Goal: Information Seeking & Learning: Learn about a topic

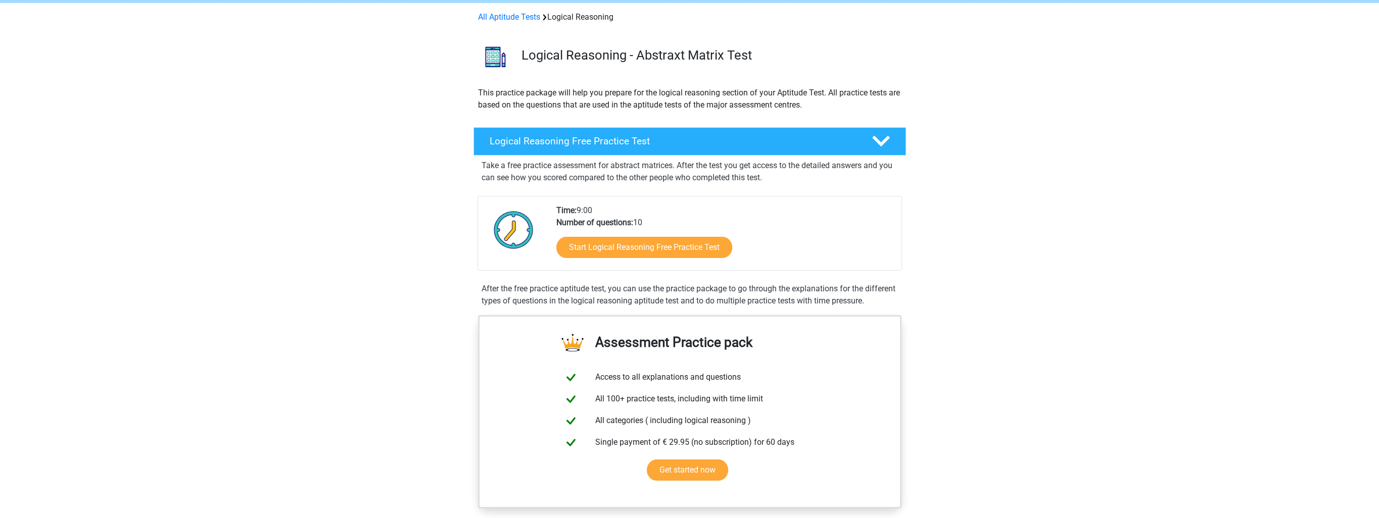
scroll to position [101, 0]
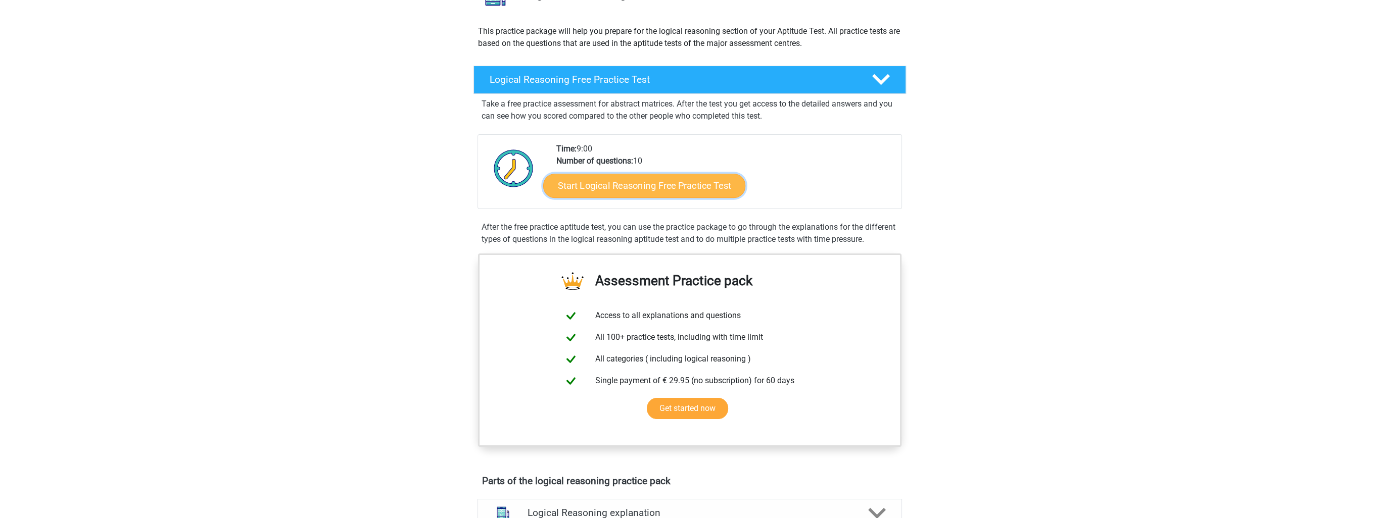
click at [691, 185] on link "Start Logical Reasoning Free Practice Test" at bounding box center [644, 185] width 202 height 24
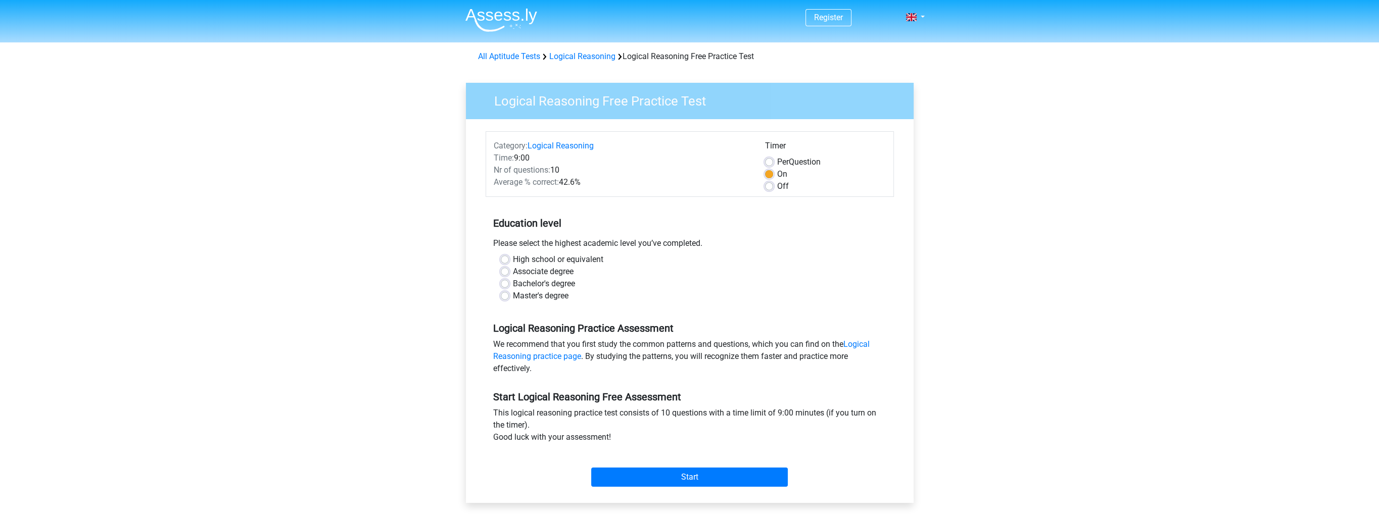
click at [513, 283] on label "Bachelor's degree" at bounding box center [544, 284] width 62 height 12
click at [505, 283] on input "Bachelor's degree" at bounding box center [505, 283] width 8 height 10
radio input "true"
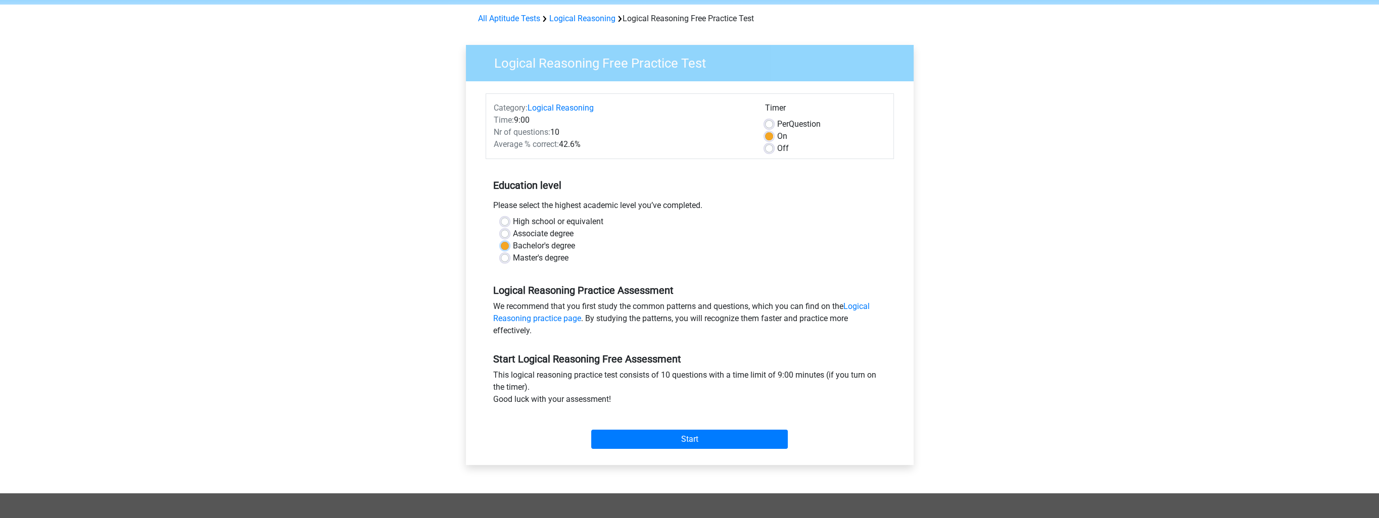
scroll to position [101, 0]
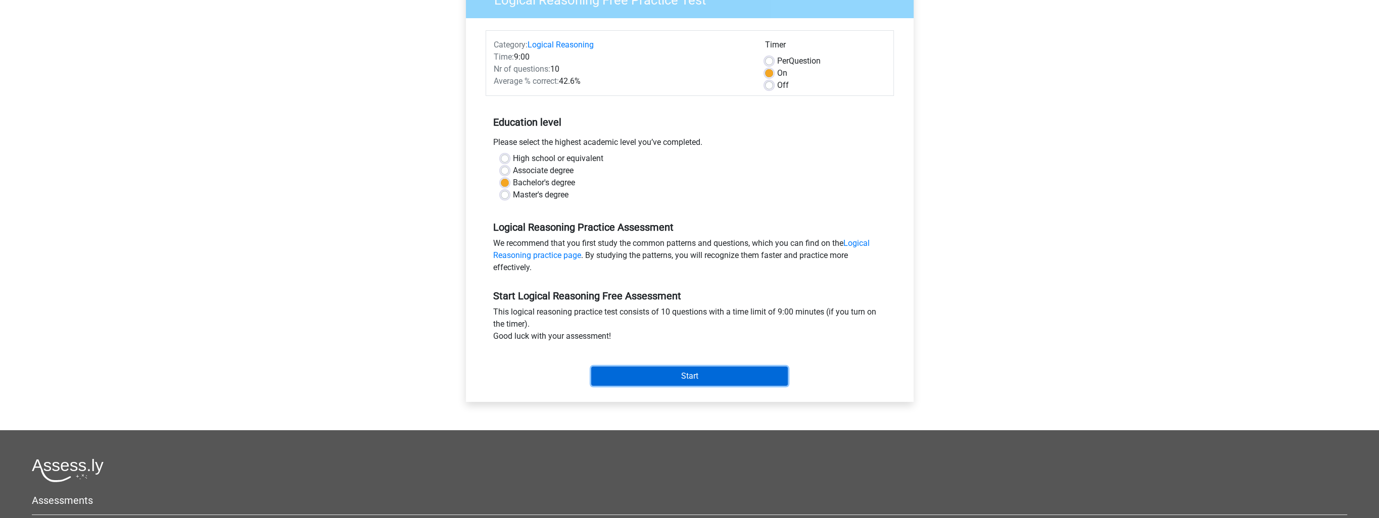
click at [727, 375] on input "Start" at bounding box center [689, 376] width 197 height 19
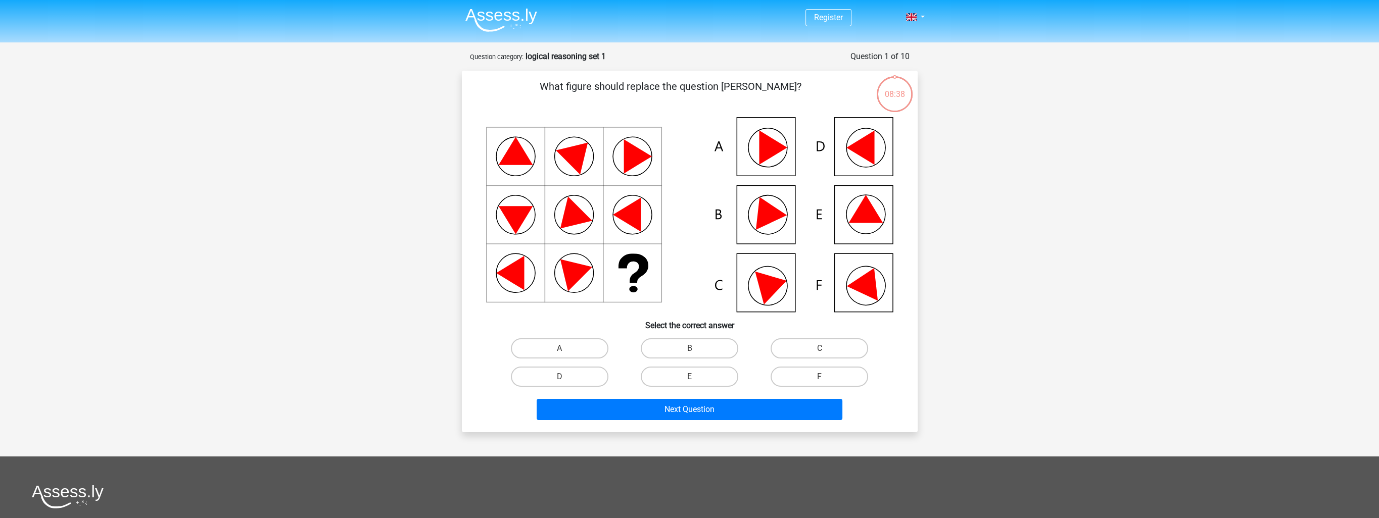
click at [855, 213] on icon at bounding box center [865, 209] width 34 height 28
click at [702, 374] on label "E" at bounding box center [690, 377] width 98 height 20
click at [696, 377] on input "E" at bounding box center [692, 380] width 7 height 7
radio input "true"
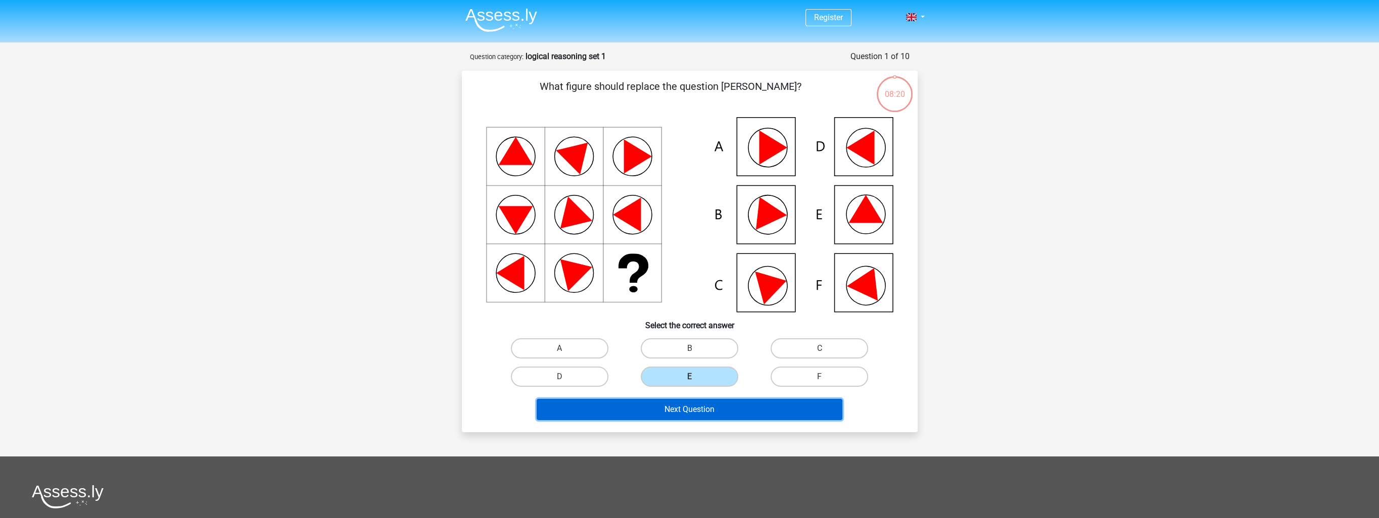
click at [709, 409] on button "Next Question" at bounding box center [690, 409] width 306 height 21
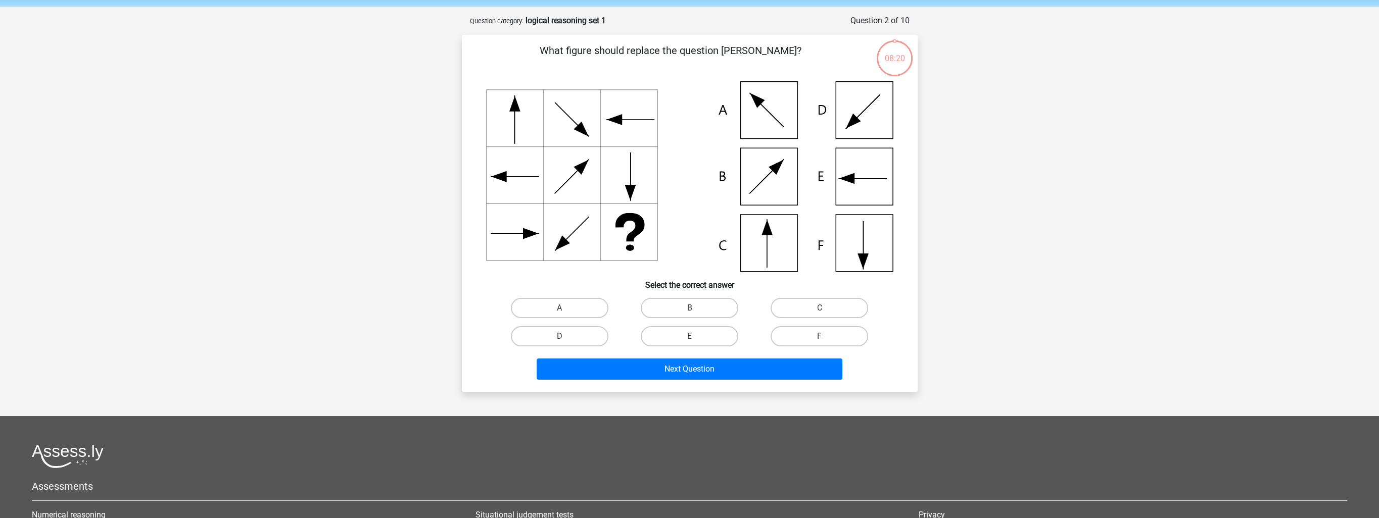
scroll to position [51, 0]
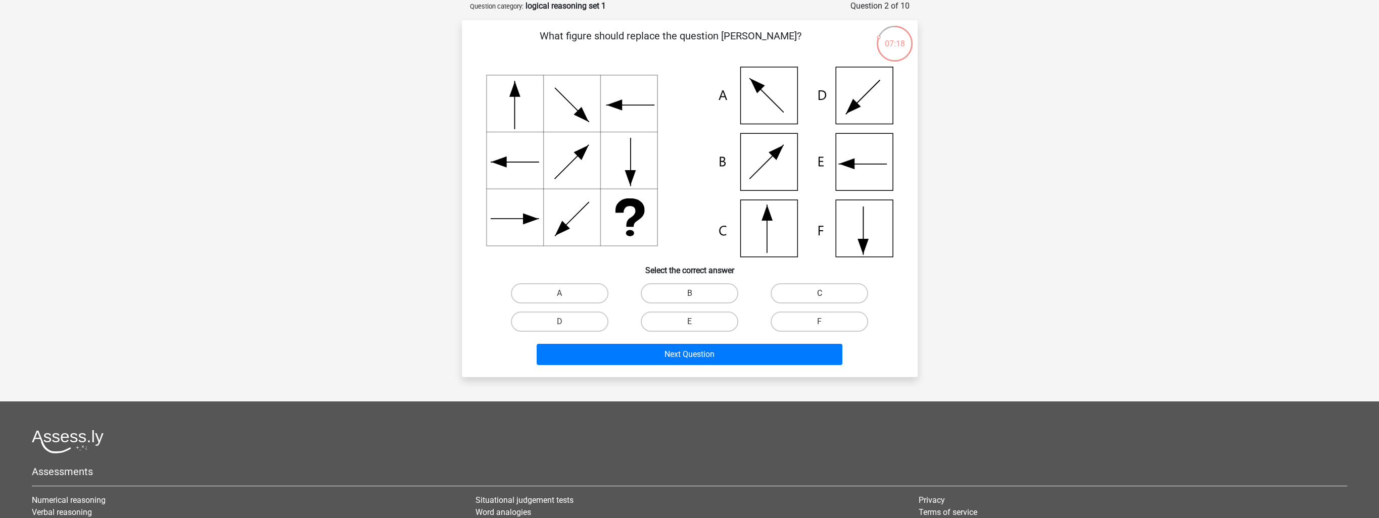
click at [829, 291] on label "C" at bounding box center [820, 293] width 98 height 20
click at [826, 294] on input "C" at bounding box center [823, 297] width 7 height 7
radio input "true"
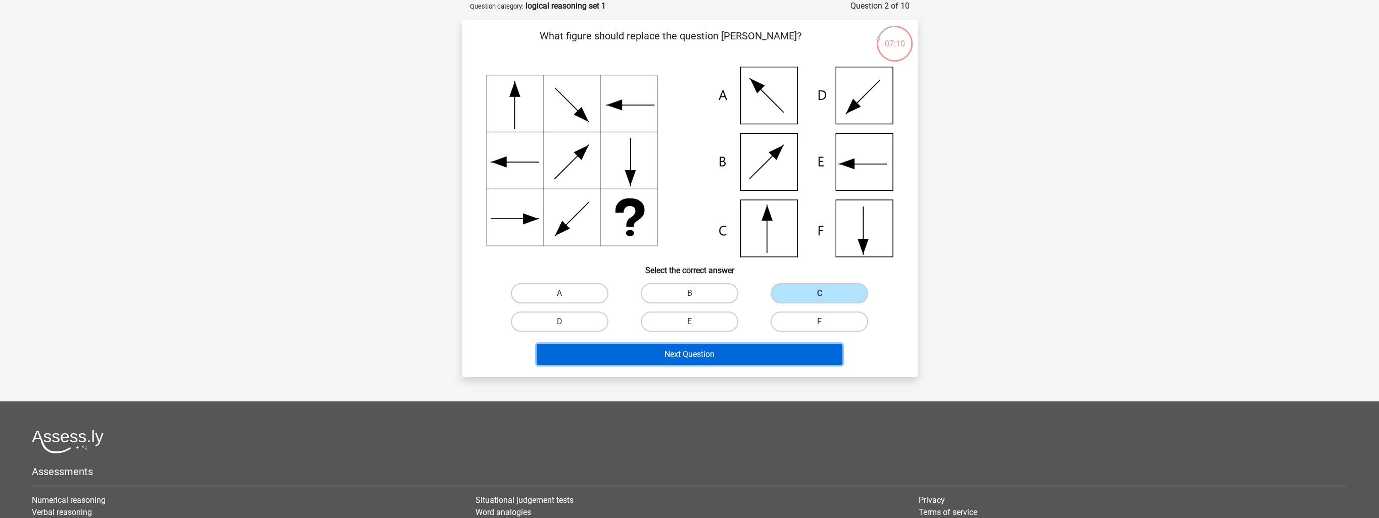
click at [711, 352] on button "Next Question" at bounding box center [690, 354] width 306 height 21
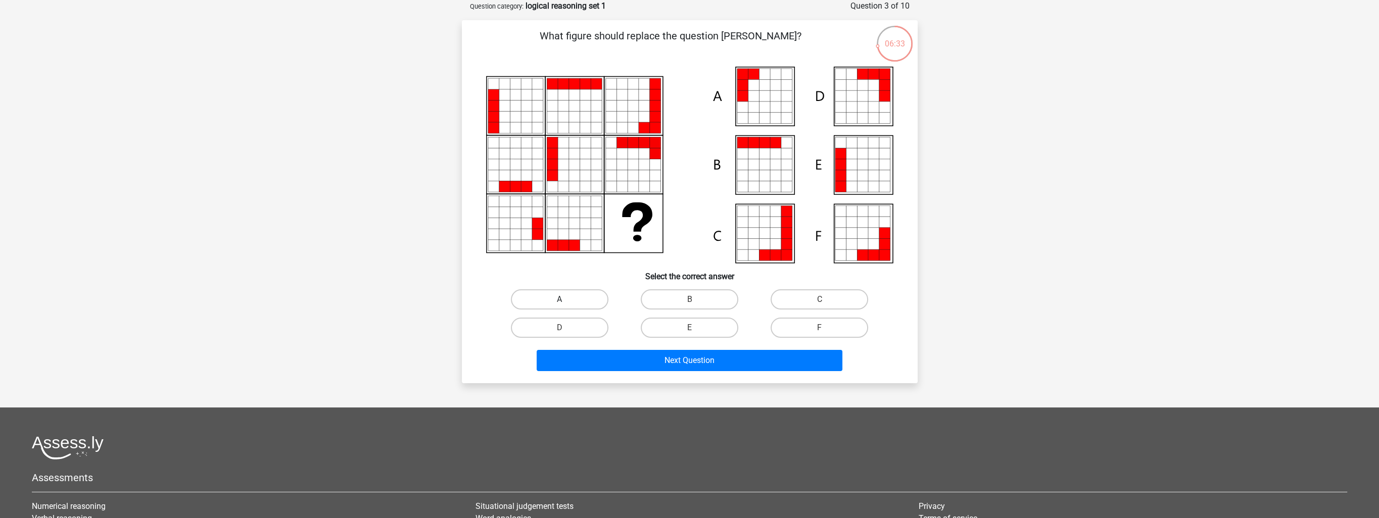
click at [572, 302] on label "A" at bounding box center [560, 300] width 98 height 20
click at [566, 302] on input "A" at bounding box center [562, 303] width 7 height 7
radio input "true"
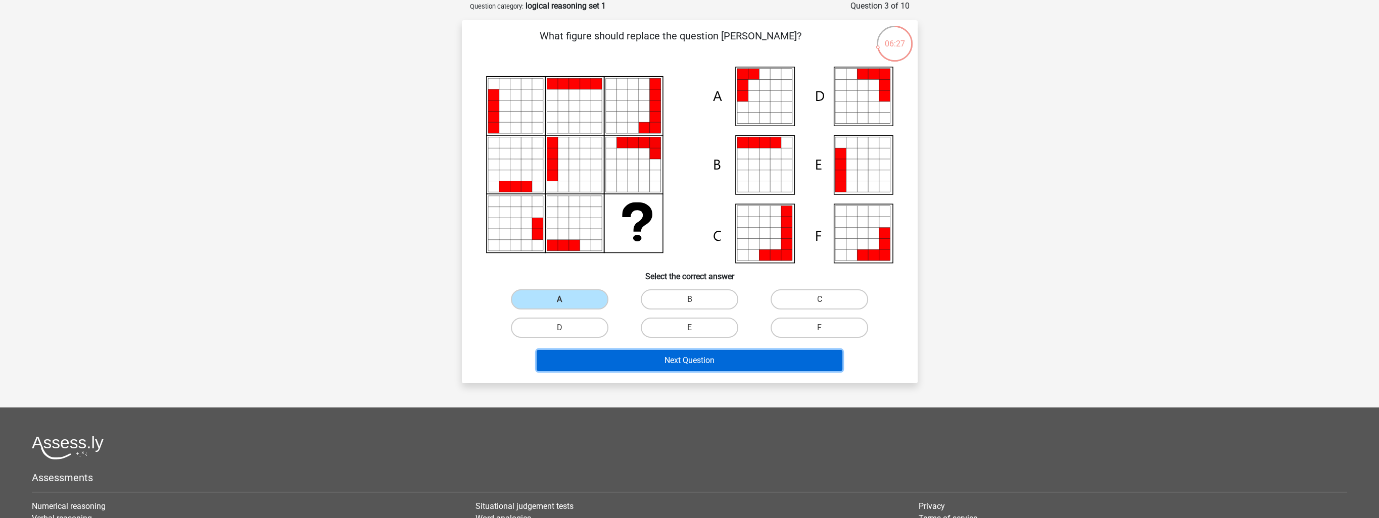
click at [661, 363] on button "Next Question" at bounding box center [690, 360] width 306 height 21
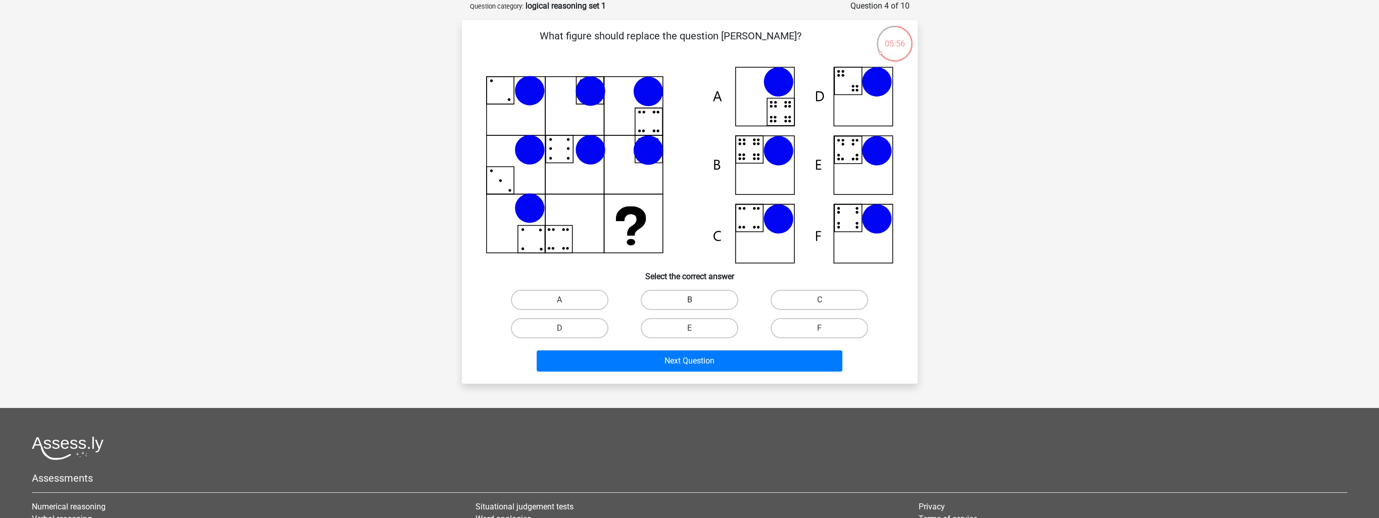
click at [678, 298] on label "B" at bounding box center [690, 300] width 98 height 20
click at [689, 300] on input "B" at bounding box center [692, 303] width 7 height 7
radio input "true"
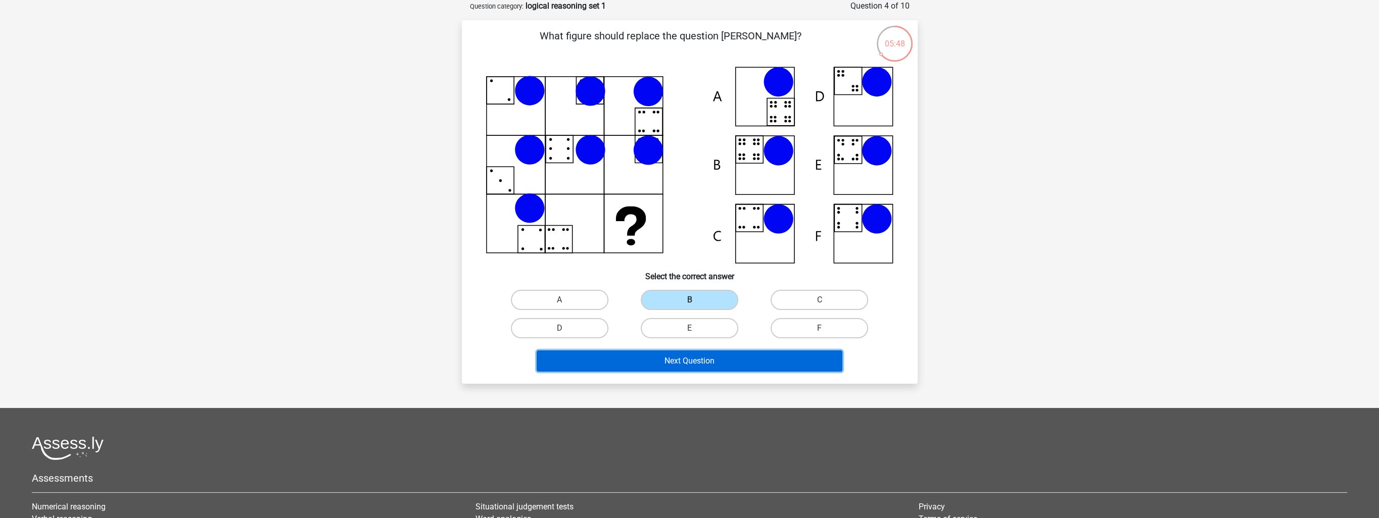
click at [701, 361] on button "Next Question" at bounding box center [690, 361] width 306 height 21
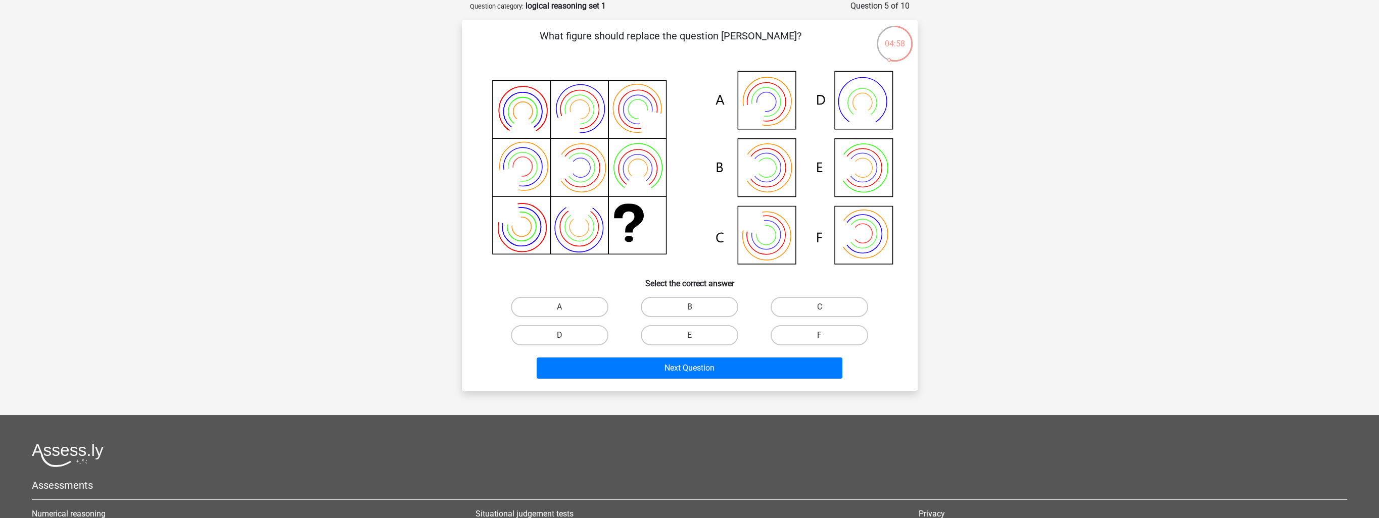
click at [813, 331] on label "F" at bounding box center [820, 335] width 98 height 20
click at [820, 336] on input "F" at bounding box center [823, 339] width 7 height 7
radio input "true"
click at [816, 305] on label "C" at bounding box center [820, 307] width 98 height 20
click at [820, 307] on input "C" at bounding box center [823, 310] width 7 height 7
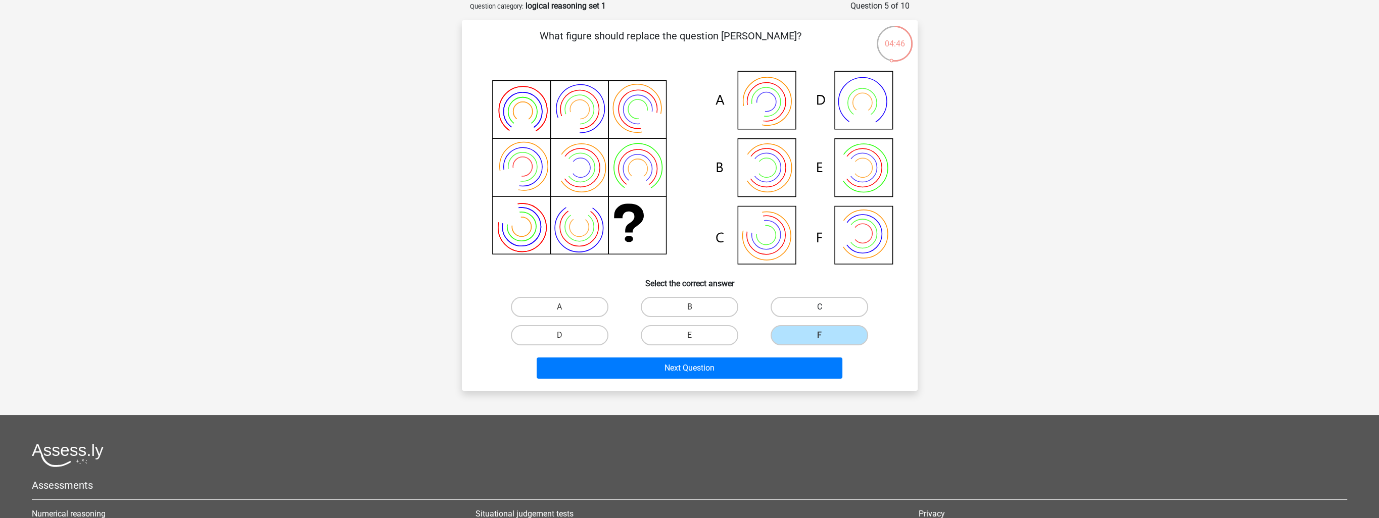
radio input "true"
click at [705, 305] on label "B" at bounding box center [690, 307] width 98 height 20
click at [696, 307] on input "B" at bounding box center [692, 310] width 7 height 7
radio input "true"
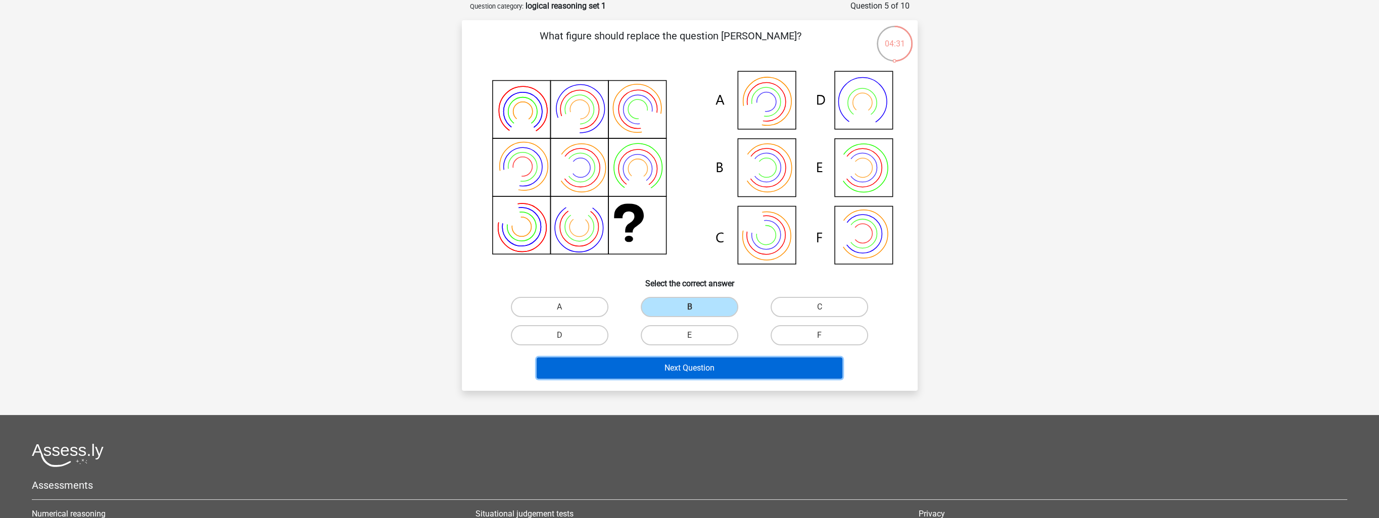
click at [709, 367] on button "Next Question" at bounding box center [690, 368] width 306 height 21
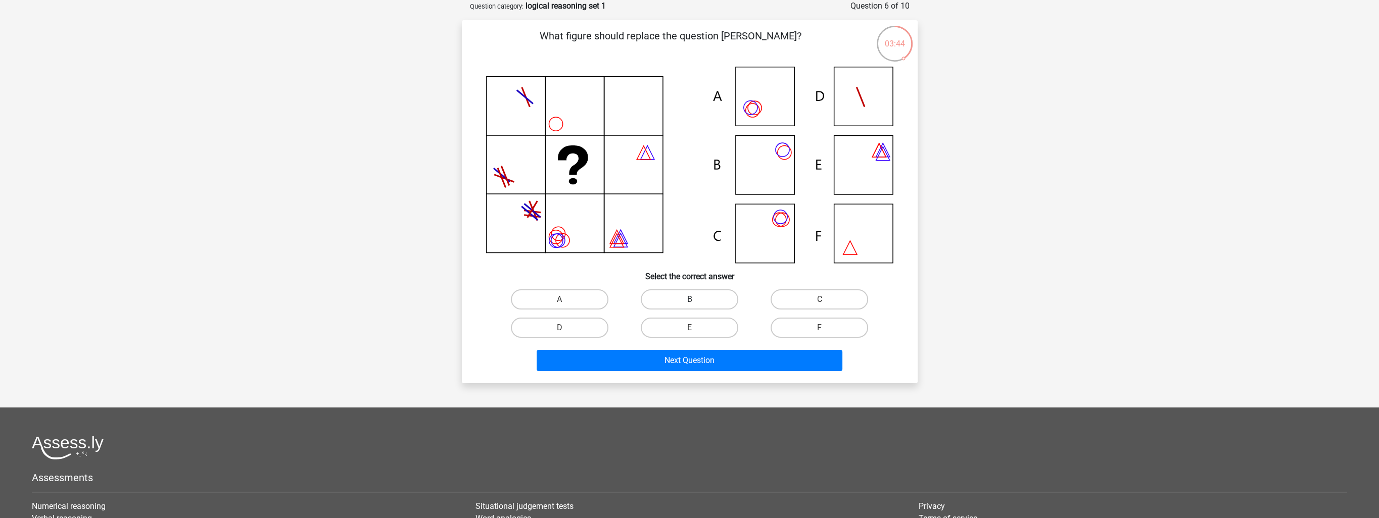
click at [720, 296] on label "B" at bounding box center [690, 300] width 98 height 20
click at [696, 300] on input "B" at bounding box center [692, 303] width 7 height 7
radio input "true"
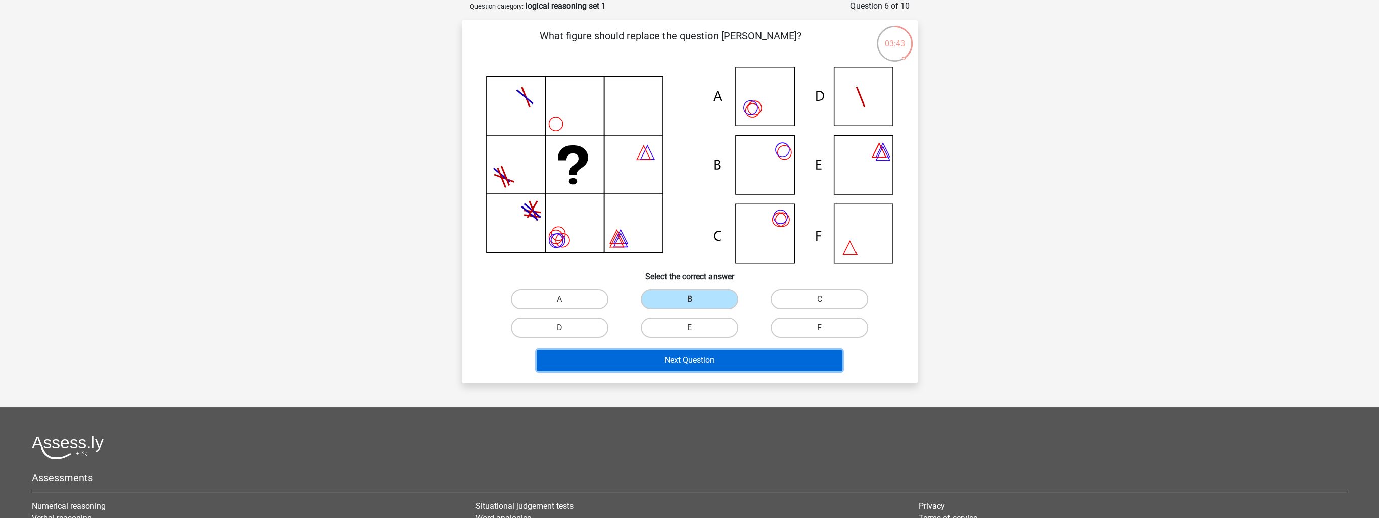
click at [719, 361] on button "Next Question" at bounding box center [690, 360] width 306 height 21
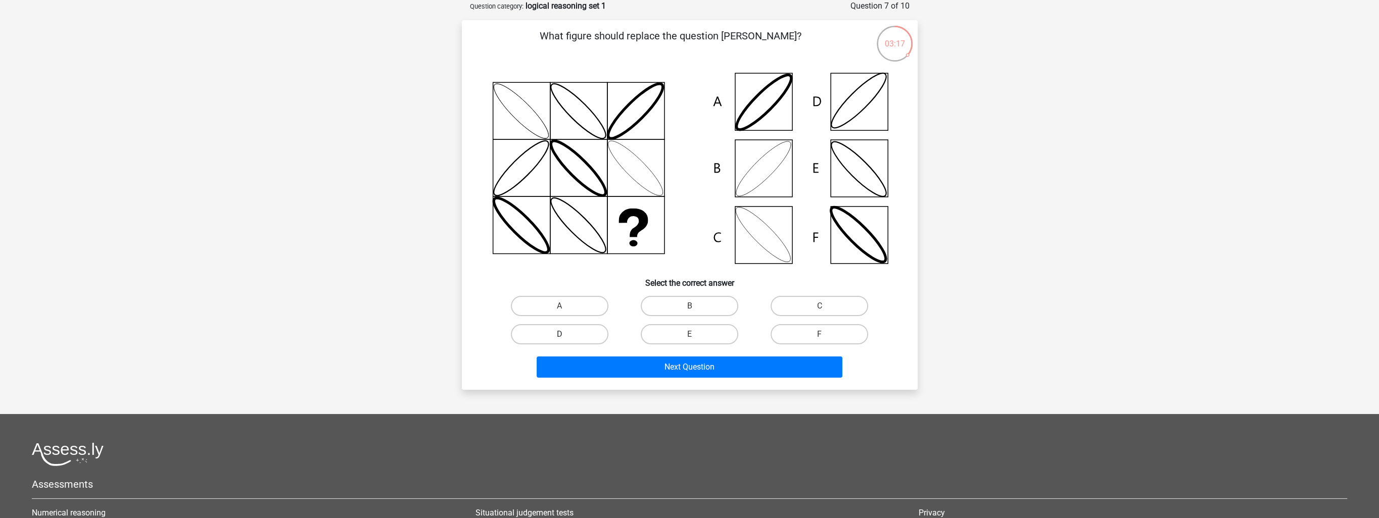
click at [594, 333] on label "D" at bounding box center [560, 334] width 98 height 20
click at [566, 335] on input "D" at bounding box center [562, 338] width 7 height 7
radio input "true"
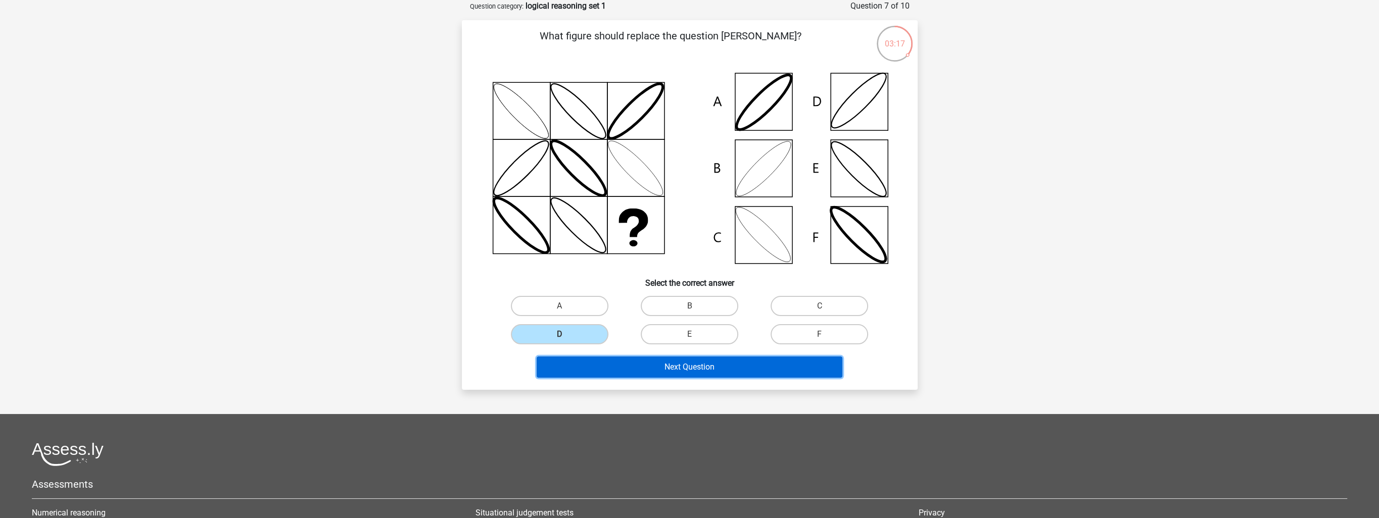
click at [676, 364] on button "Next Question" at bounding box center [690, 367] width 306 height 21
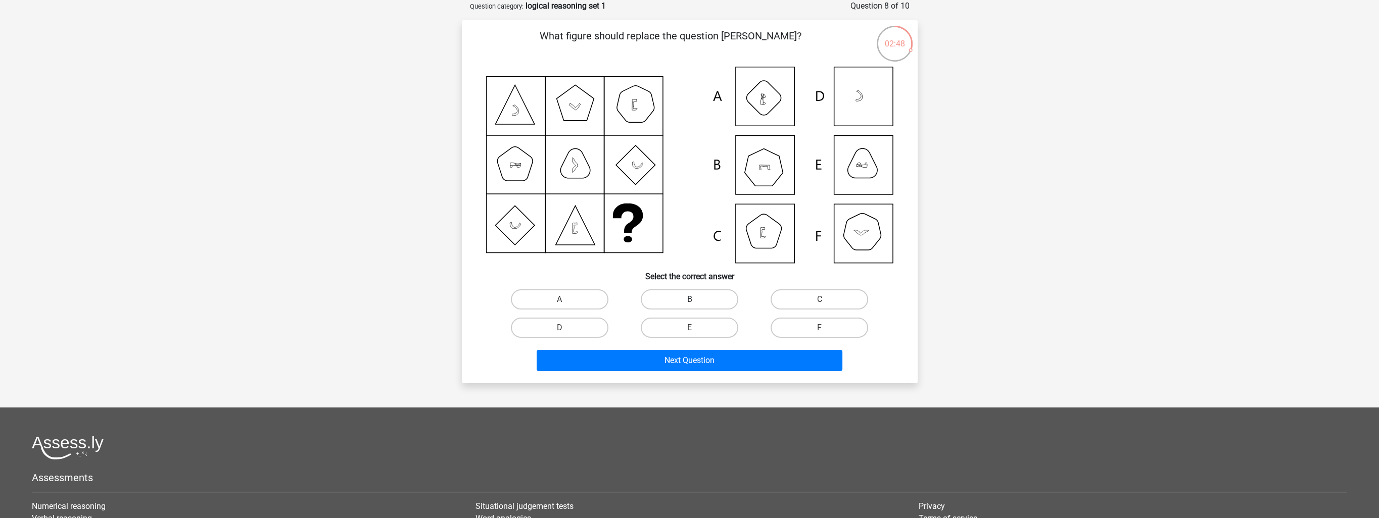
click at [691, 293] on label "B" at bounding box center [690, 300] width 98 height 20
click at [691, 300] on input "B" at bounding box center [692, 303] width 7 height 7
radio input "true"
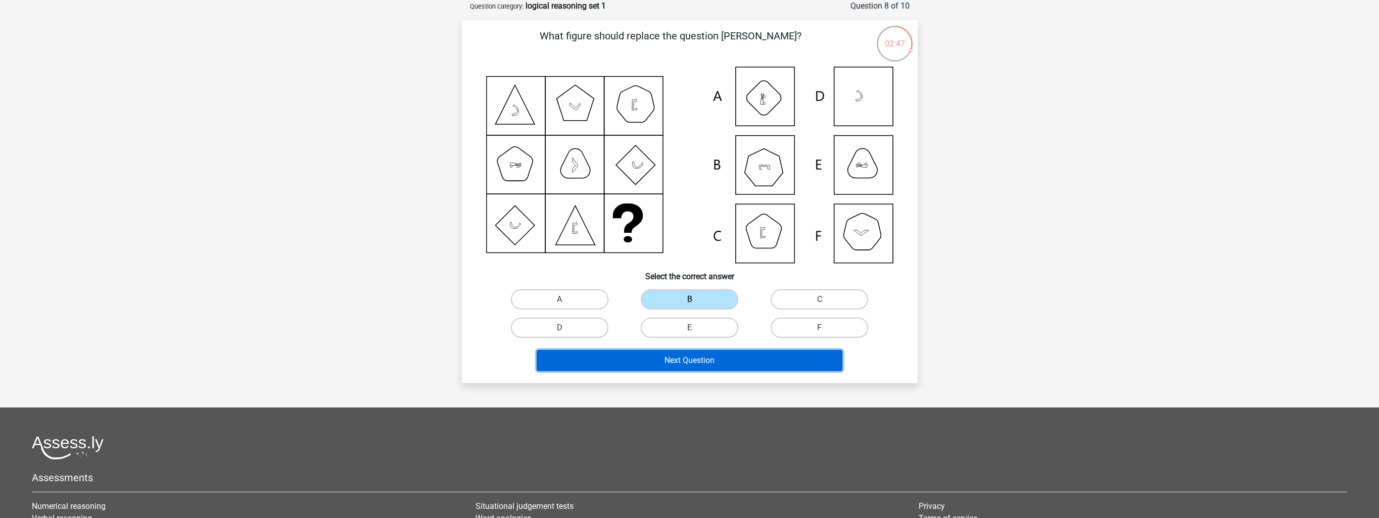
click at [705, 356] on button "Next Question" at bounding box center [690, 360] width 306 height 21
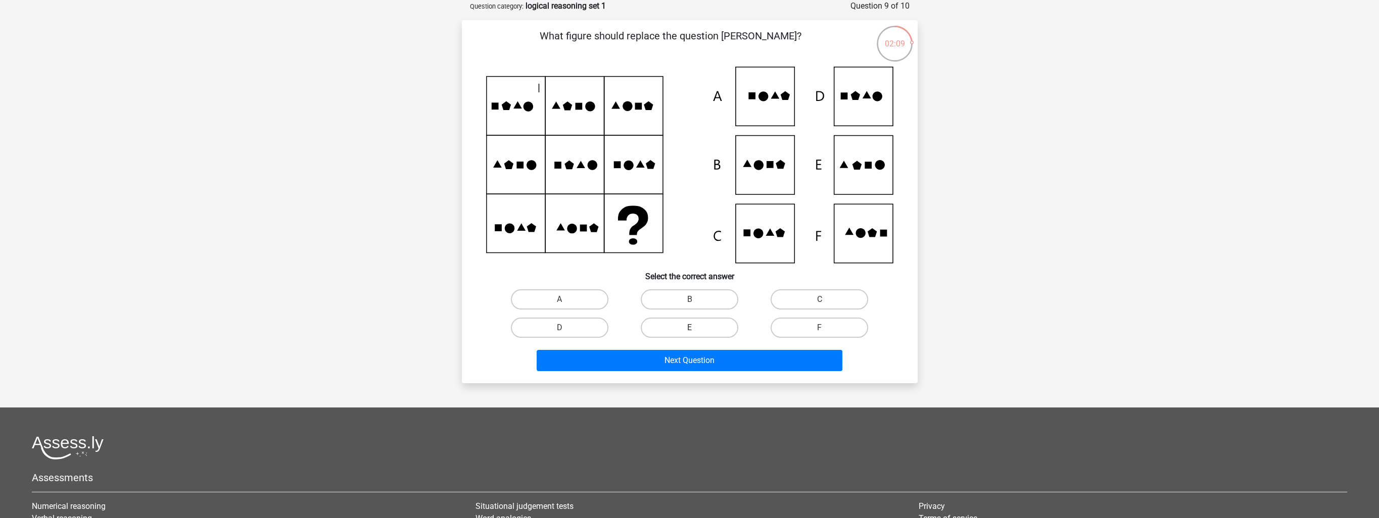
click at [699, 328] on label "E" at bounding box center [690, 328] width 98 height 20
click at [696, 328] on input "E" at bounding box center [692, 331] width 7 height 7
radio input "true"
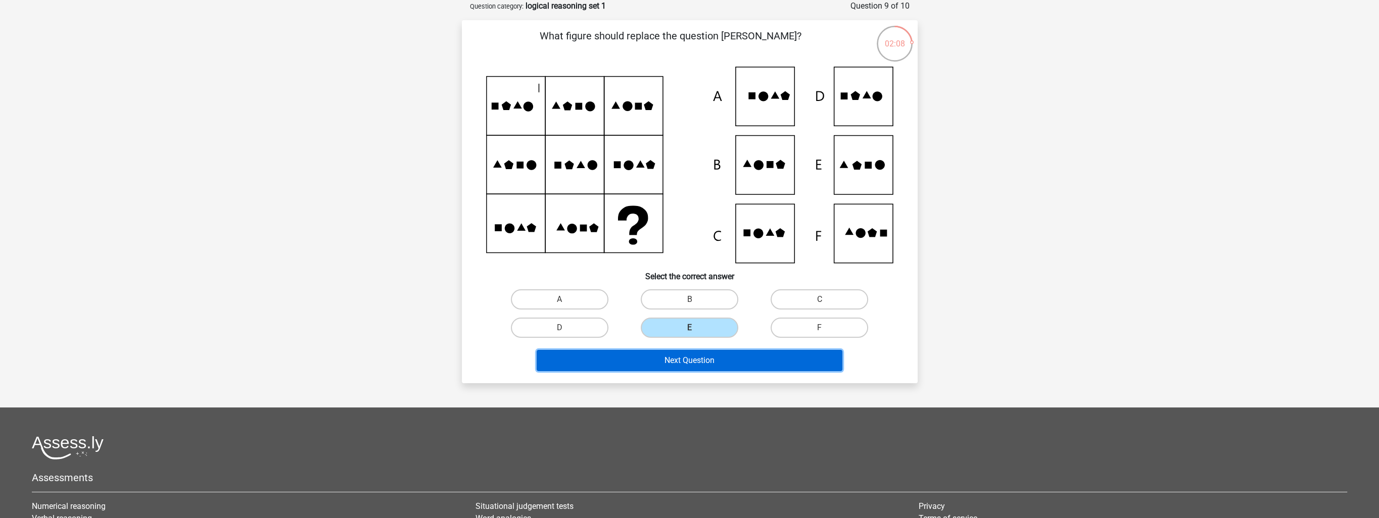
click at [686, 363] on button "Next Question" at bounding box center [690, 360] width 306 height 21
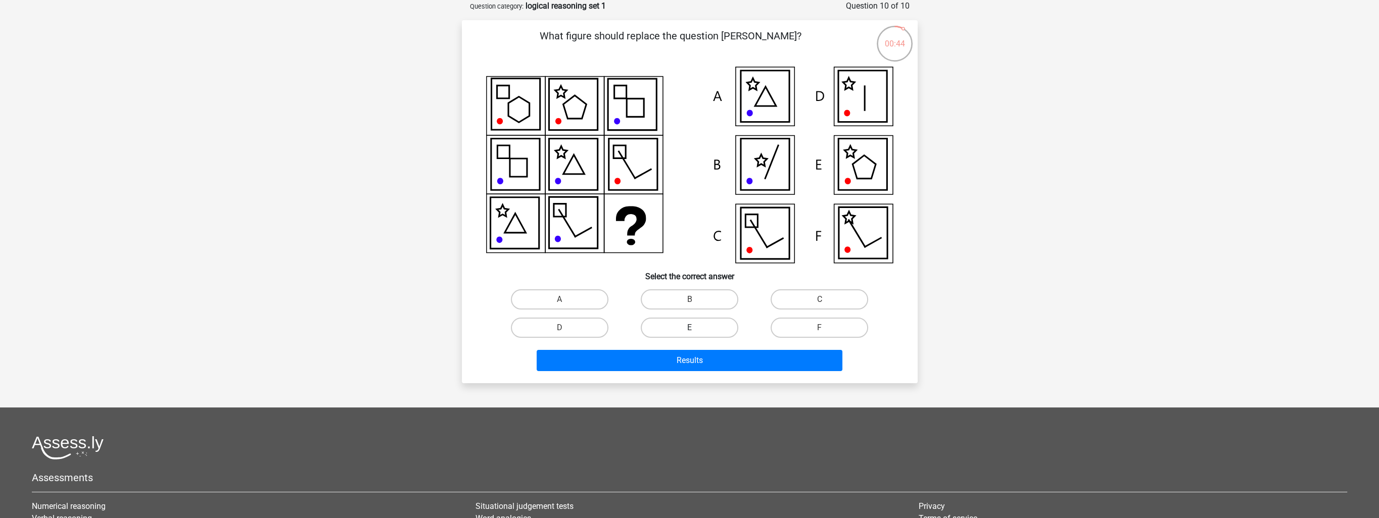
click at [710, 323] on label "E" at bounding box center [690, 328] width 98 height 20
click at [696, 328] on input "E" at bounding box center [692, 331] width 7 height 7
radio input "true"
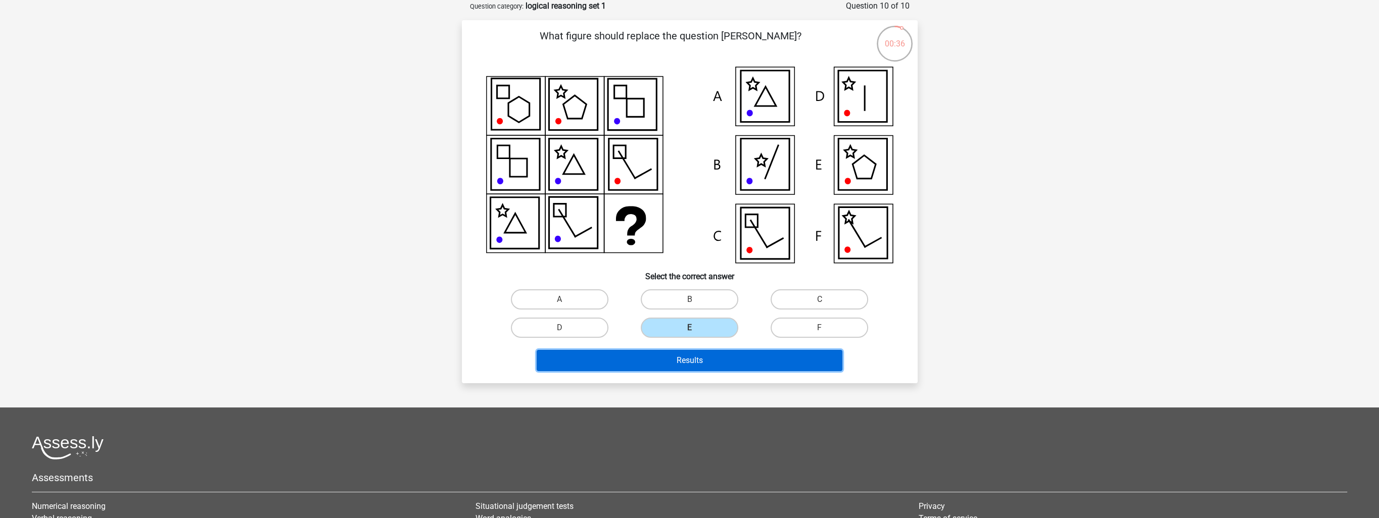
click at [722, 361] on button "Results" at bounding box center [690, 360] width 306 height 21
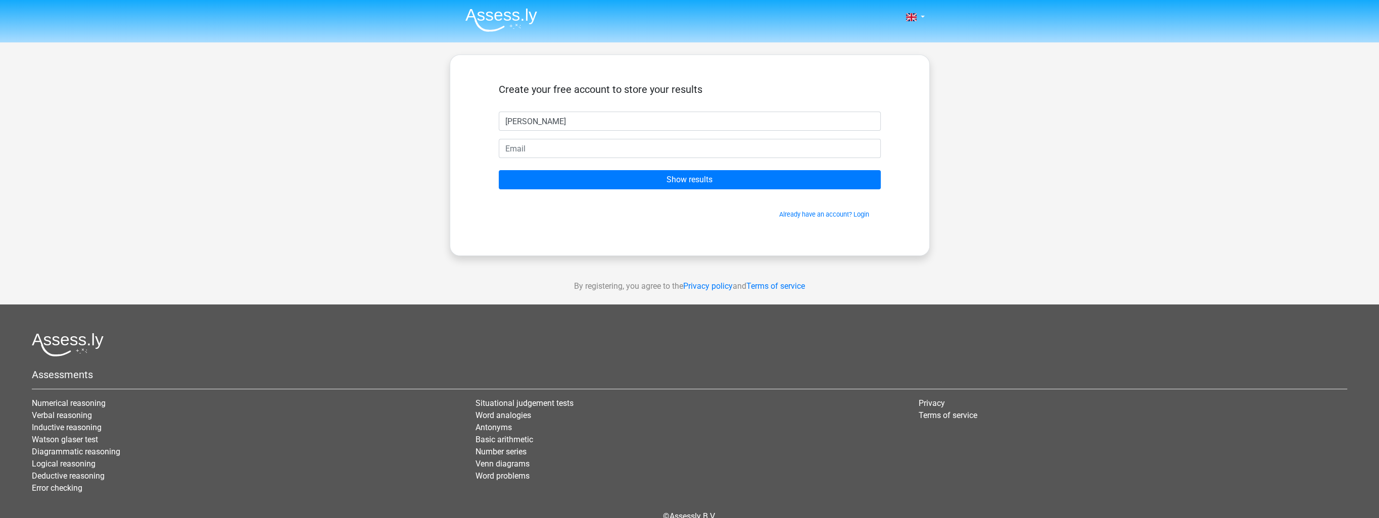
type input "[PERSON_NAME]"
click at [607, 155] on input "email" at bounding box center [690, 148] width 382 height 19
type input "[EMAIL_ADDRESS][DOMAIN_NAME]"
drag, startPoint x: 594, startPoint y: 147, endPoint x: 492, endPoint y: 147, distance: 101.6
click at [492, 147] on div "[EMAIL_ADDRESS][DOMAIN_NAME]" at bounding box center [689, 148] width 397 height 19
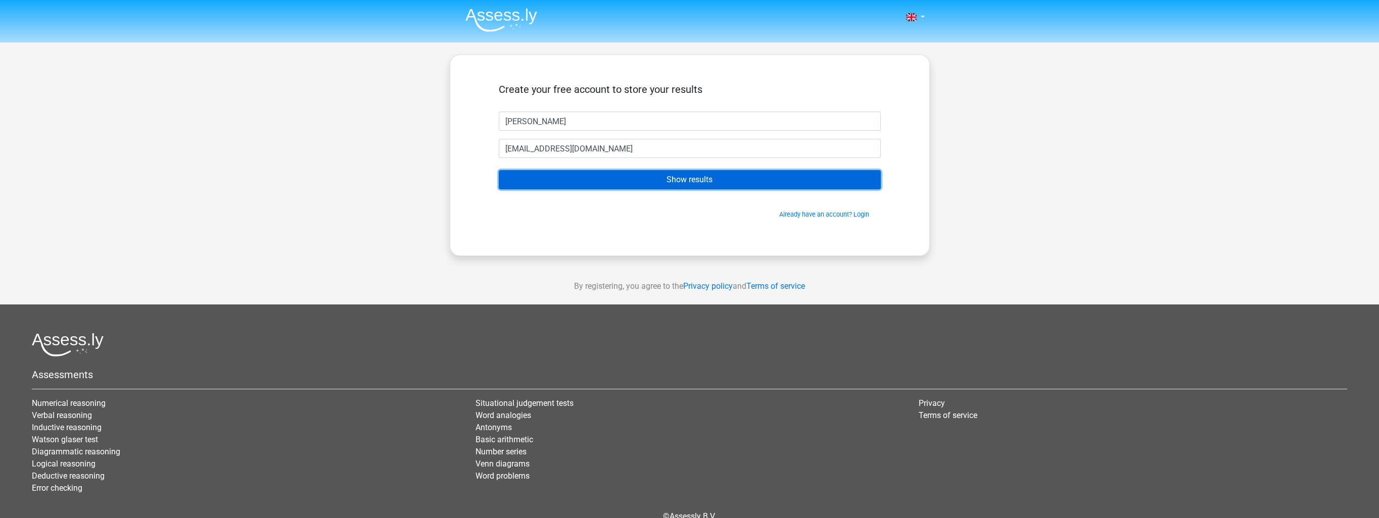
click at [671, 179] on input "Show results" at bounding box center [690, 179] width 382 height 19
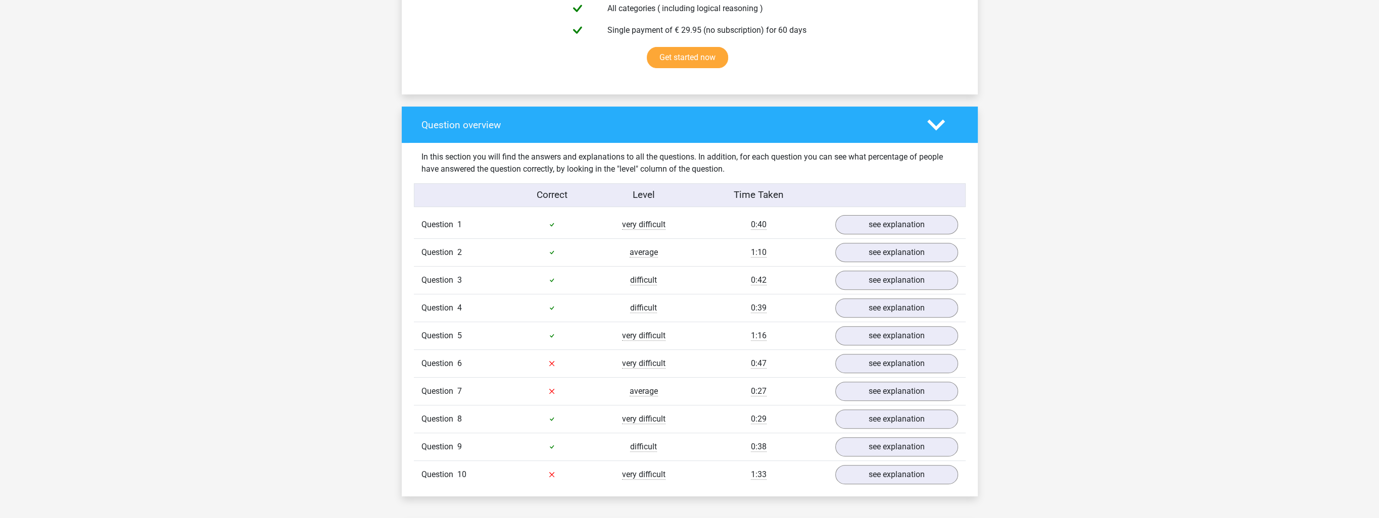
scroll to position [657, 0]
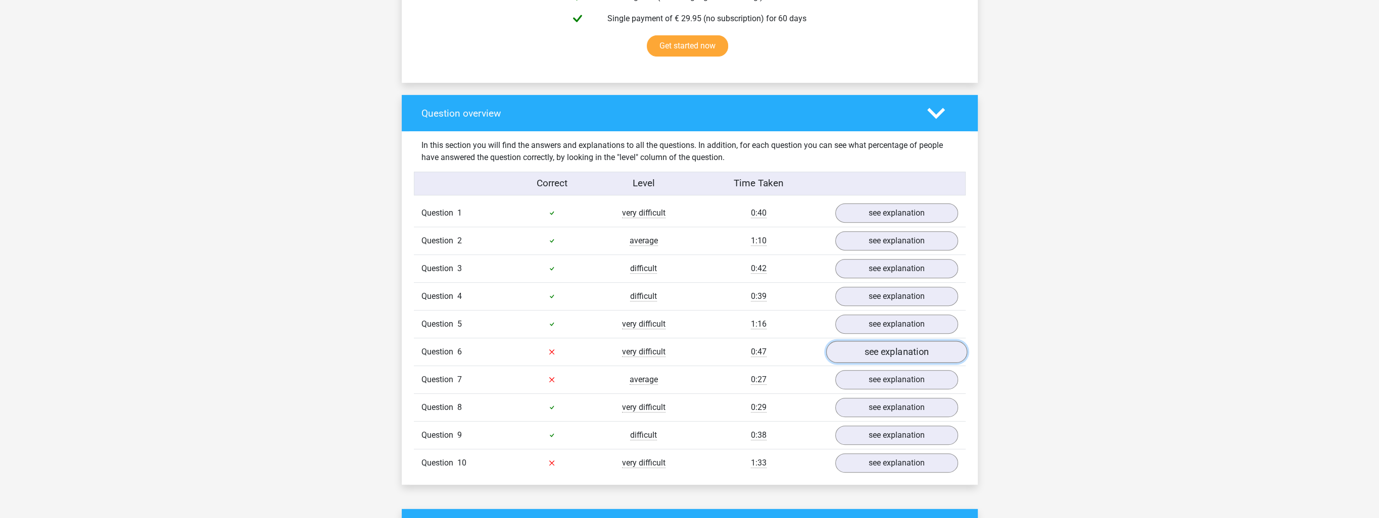
click at [876, 348] on link "see explanation" at bounding box center [896, 352] width 141 height 22
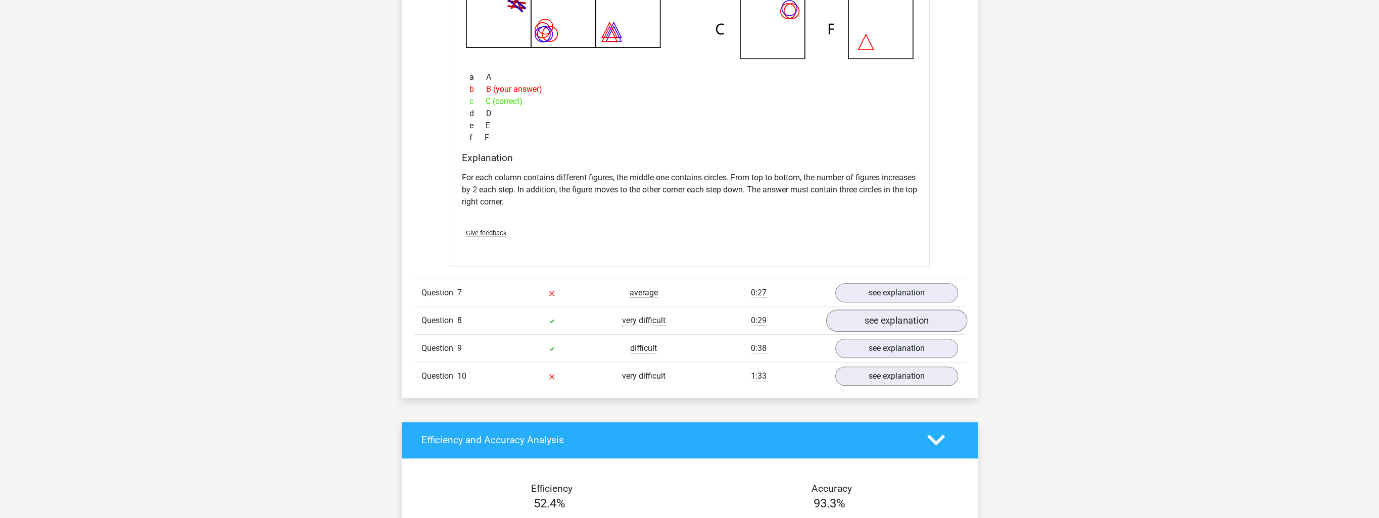
scroll to position [1213, 0]
click at [871, 296] on link "see explanation" at bounding box center [896, 293] width 141 height 22
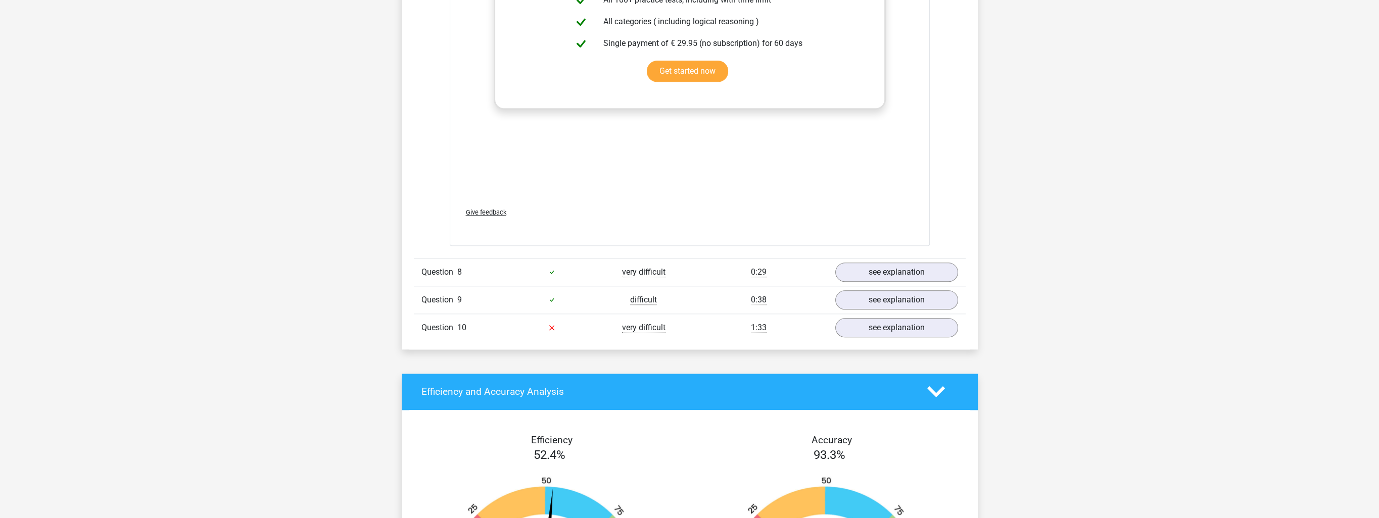
scroll to position [2122, 0]
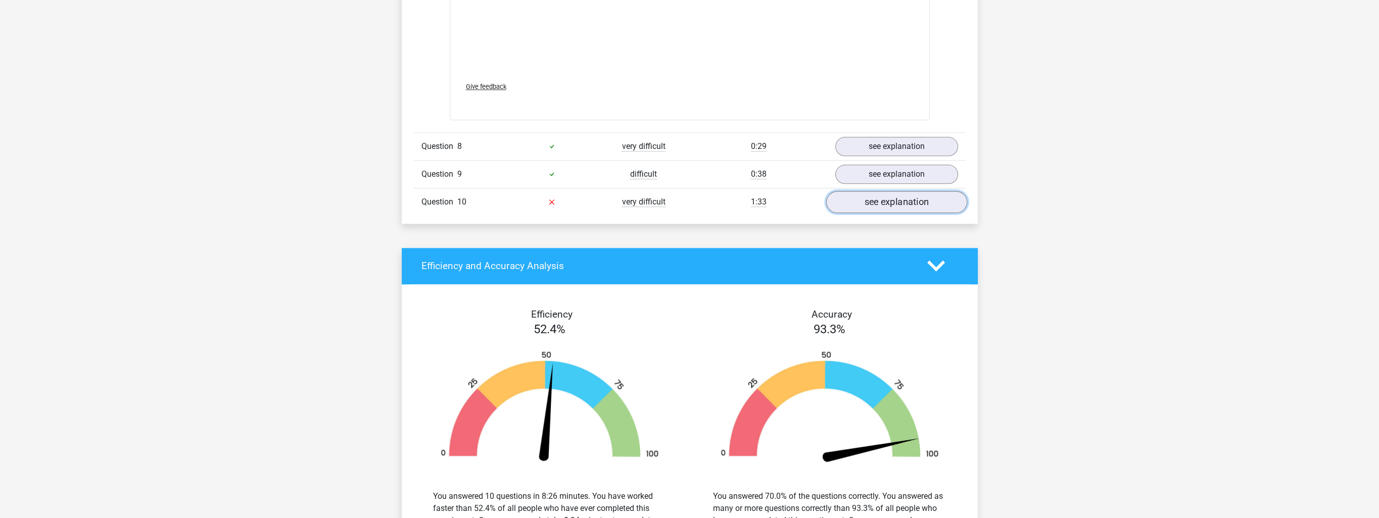
click at [896, 203] on link "see explanation" at bounding box center [896, 202] width 141 height 22
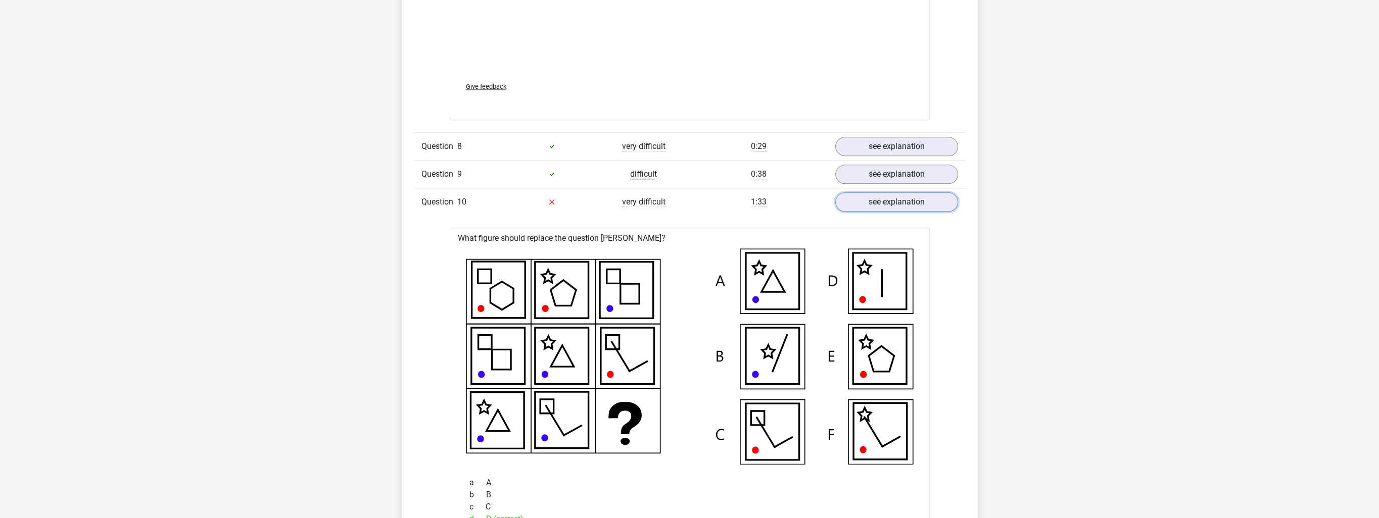
scroll to position [1971, 0]
